Goal: Information Seeking & Learning: Understand process/instructions

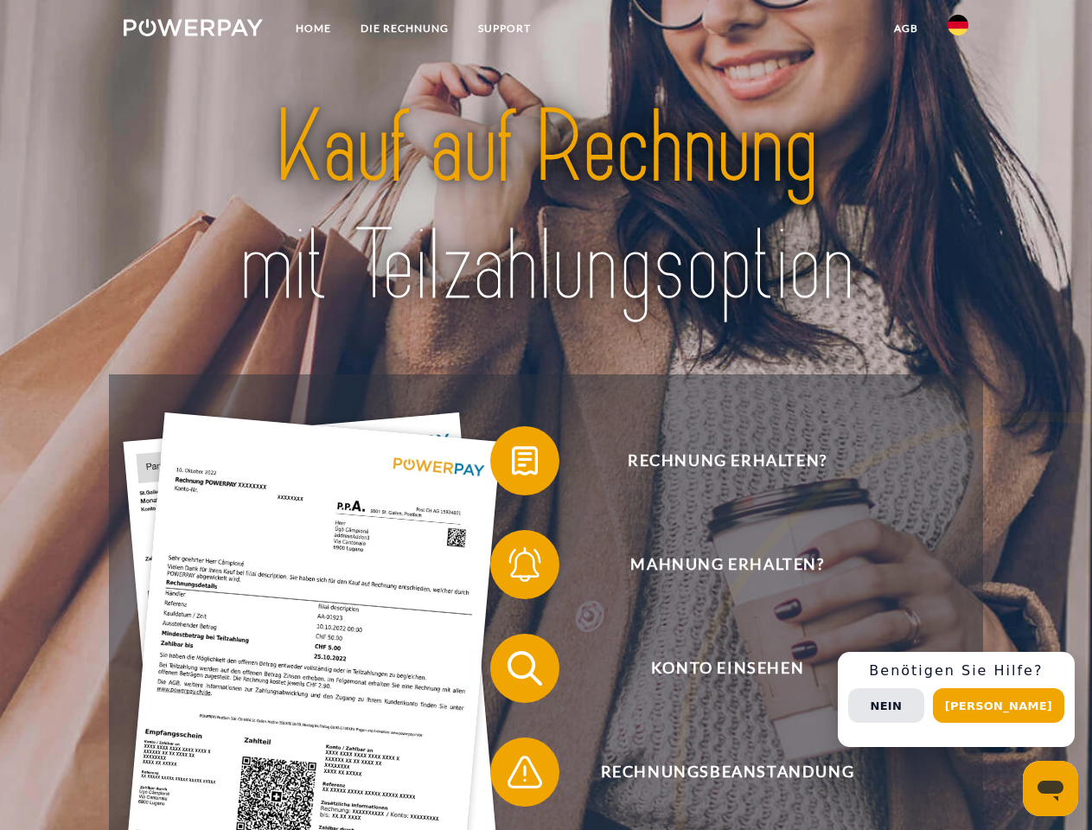
click at [193, 30] on img at bounding box center [193, 27] width 139 height 17
click at [958, 30] on img at bounding box center [958, 25] width 21 height 21
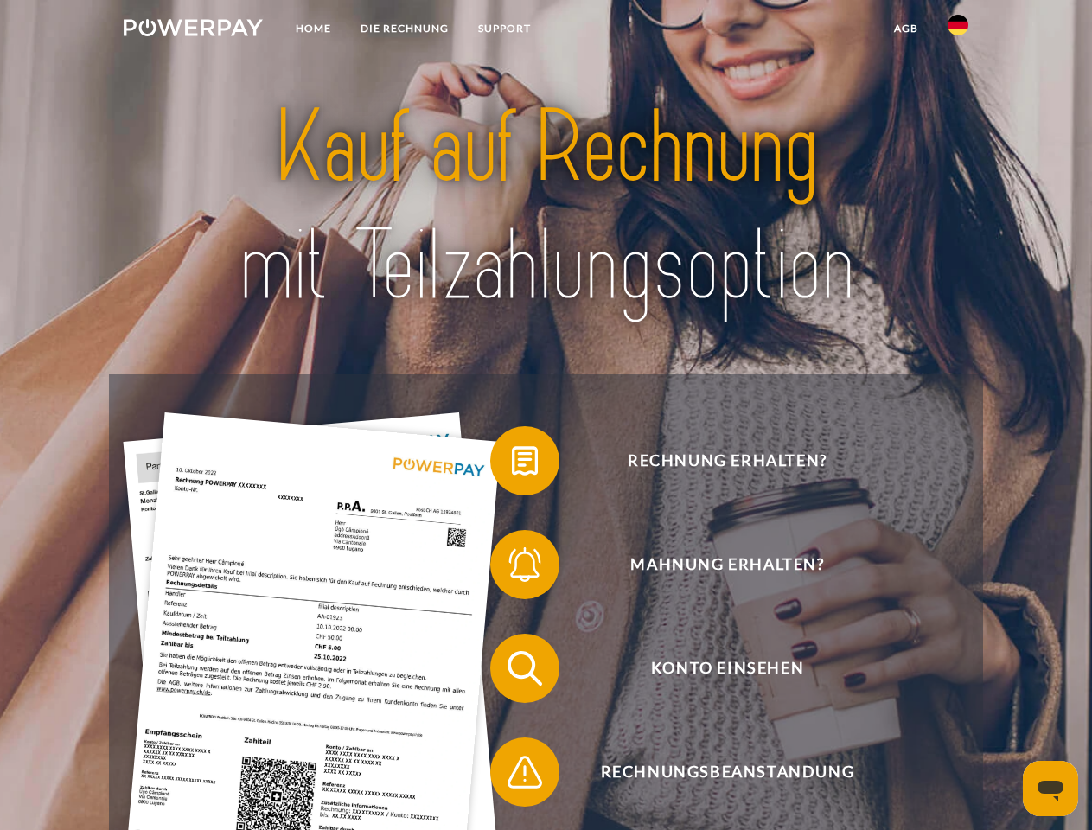
click at [905, 29] on link "agb" at bounding box center [906, 28] width 54 height 31
click at [512, 464] on span at bounding box center [499, 461] width 86 height 86
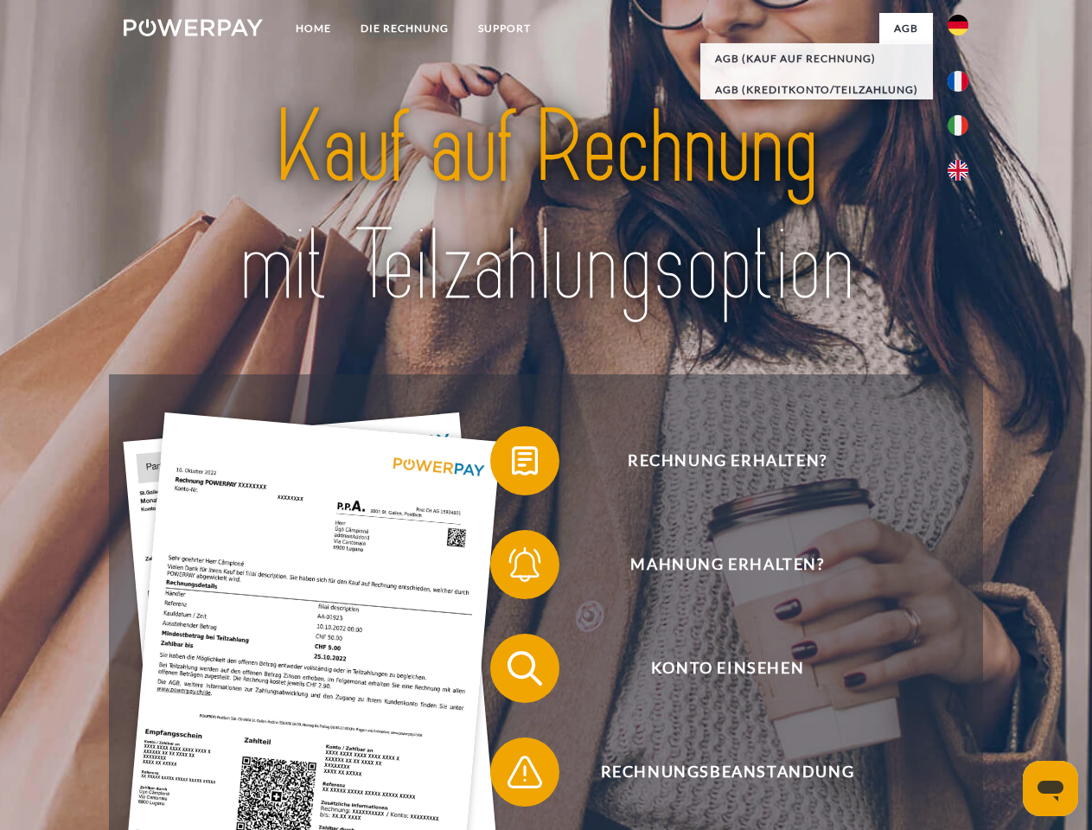
click at [512, 568] on span at bounding box center [499, 564] width 86 height 86
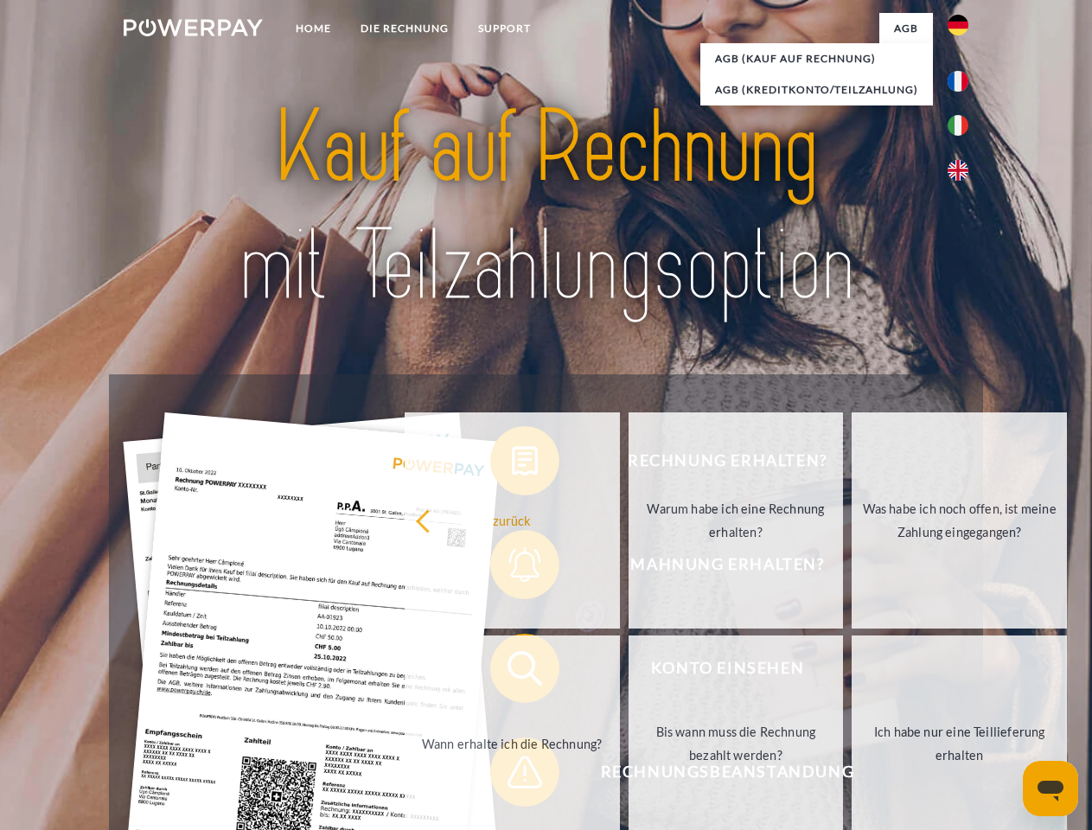
click at [629, 672] on link "Bis wann muss die Rechnung bezahlt werden?" at bounding box center [736, 744] width 215 height 216
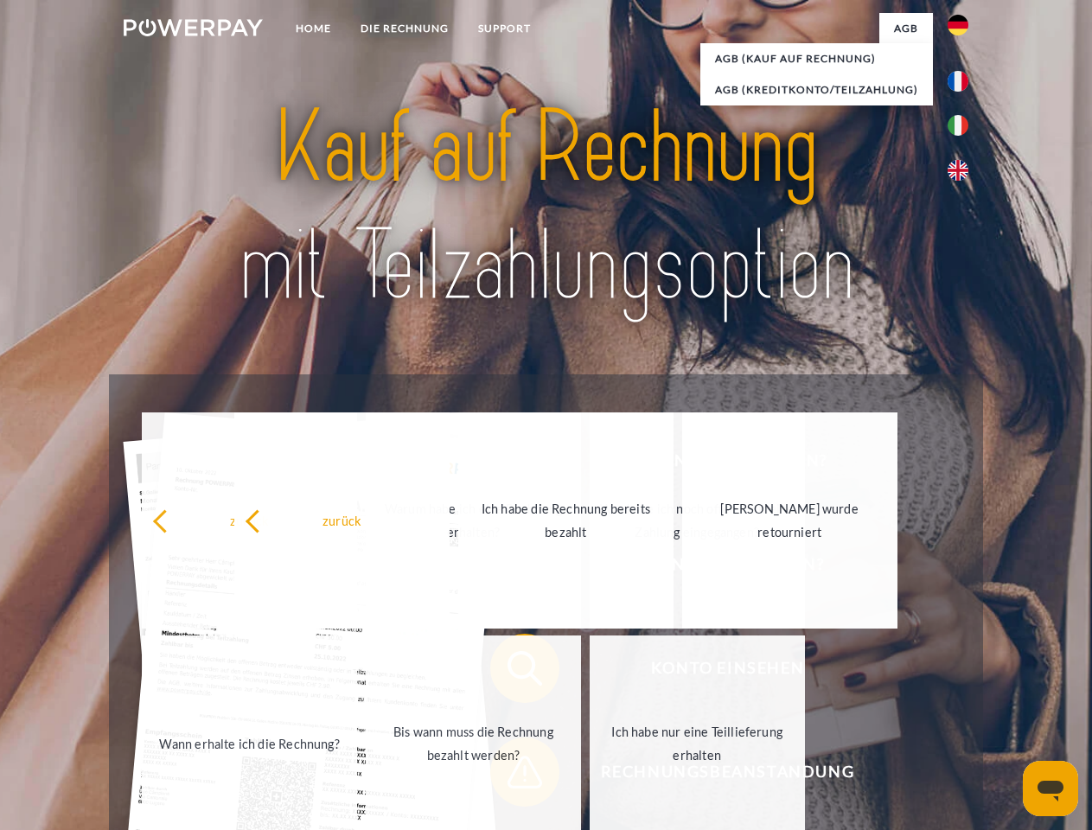
click at [512, 776] on span at bounding box center [499, 772] width 86 height 86
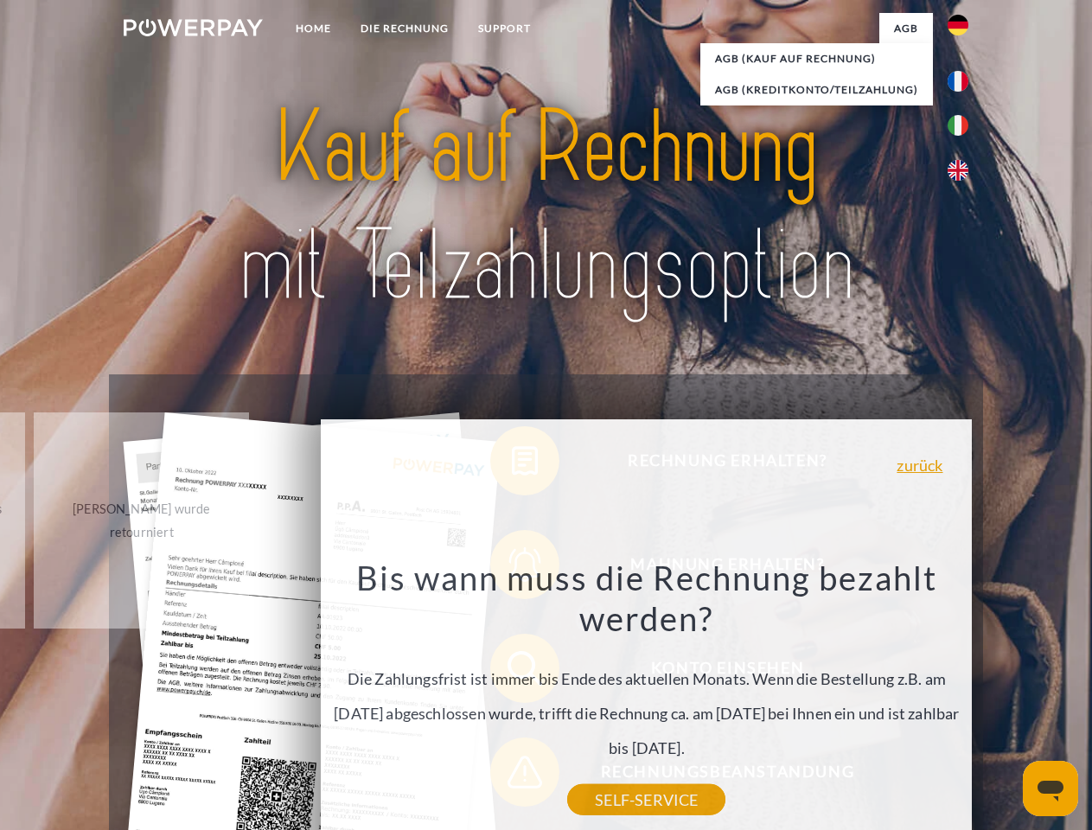
click at [962, 700] on div "Rechnung erhalten? Mahnung erhalten? Konto einsehen" at bounding box center [545, 720] width 873 height 692
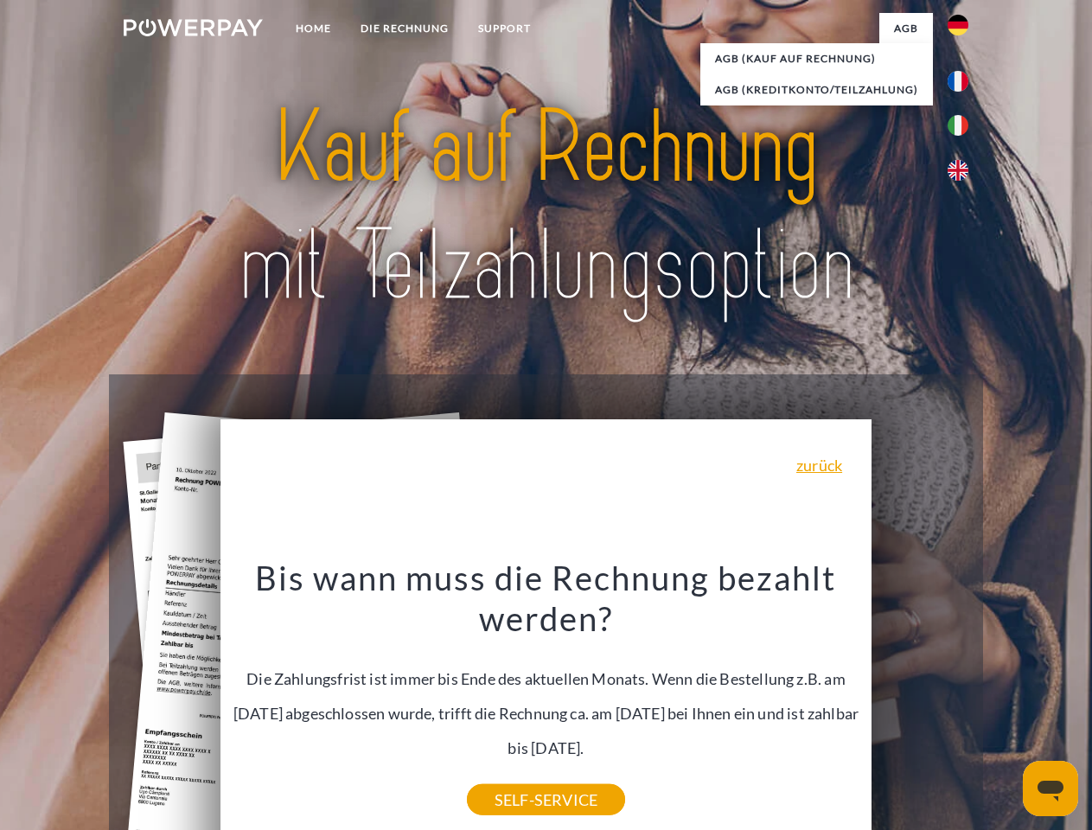
click at [920, 703] on span "Konto einsehen" at bounding box center [727, 668] width 424 height 69
click at [1005, 706] on header "Home DIE RECHNUNG SUPPORT" at bounding box center [546, 597] width 1092 height 1194
